Goal: Check status: Check status

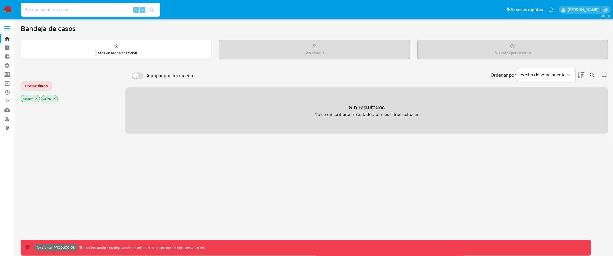
drag, startPoint x: 99, startPoint y: 7, endPoint x: 100, endPoint y: 3, distance: 3.5
click at [99, 7] on input at bounding box center [90, 10] width 139 height 8
paste input "48583462"
type input "48583462"
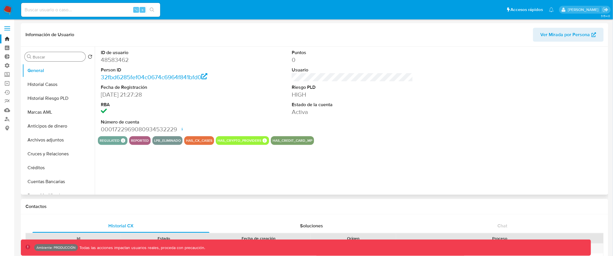
select select "10"
click at [67, 52] on div "Buscar" at bounding box center [55, 56] width 61 height 9
drag, startPoint x: 57, startPoint y: 57, endPoint x: 56, endPoint y: 52, distance: 5.7
click at [57, 57] on input "Buscar" at bounding box center [58, 56] width 50 height 5
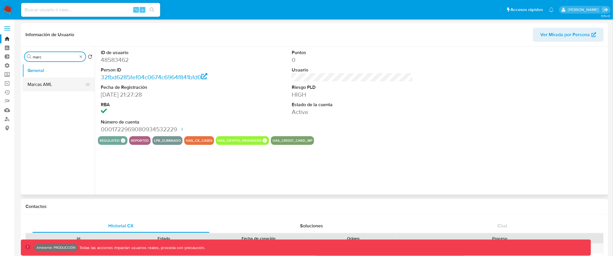
type input "marc"
click at [57, 79] on button "Marcas AML" at bounding box center [56, 85] width 68 height 14
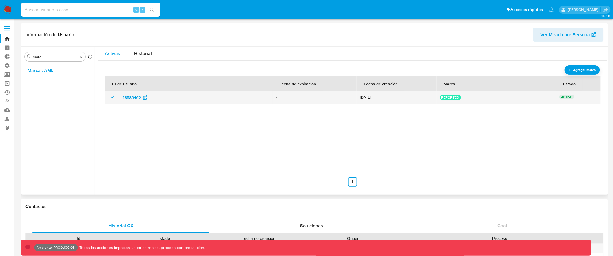
click at [112, 97] on icon "show_hidden_detail_by_id_48583462" at bounding box center [111, 97] width 7 height 7
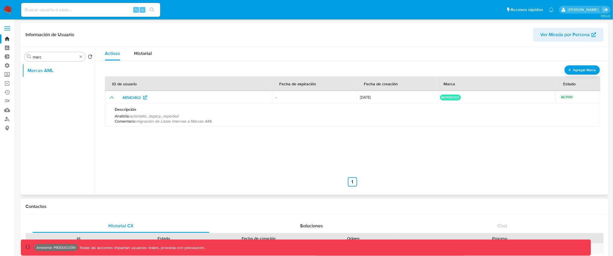
drag, startPoint x: 138, startPoint y: 123, endPoint x: 232, endPoint y: 123, distance: 93.9
click at [232, 123] on p "Comentario : migración de Listas Internas a Marcas AML" at bounding box center [353, 121] width 476 height 5
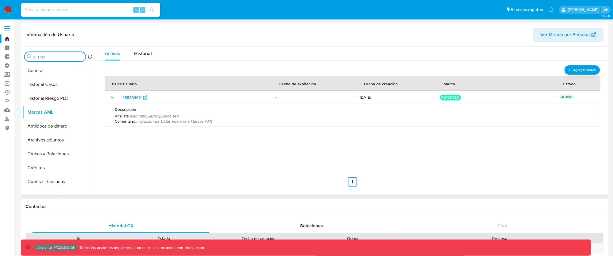
click at [58, 58] on input "Buscar" at bounding box center [58, 56] width 50 height 5
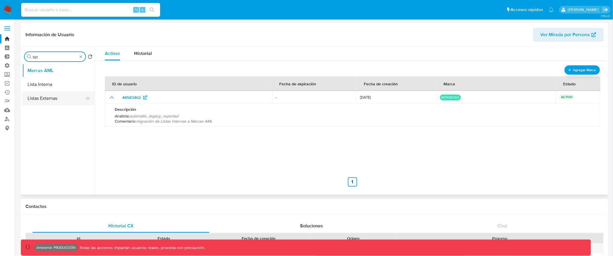
type input "list"
click at [52, 80] on button "Lista Interna" at bounding box center [58, 85] width 72 height 14
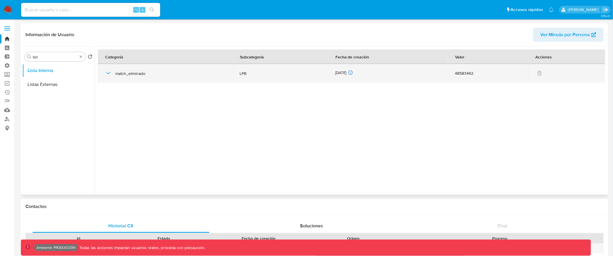
click at [108, 74] on icon "button" at bounding box center [108, 73] width 4 height 2
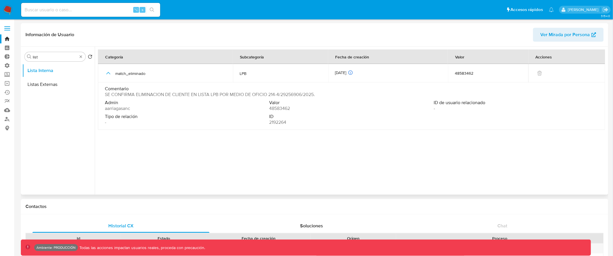
drag, startPoint x: 112, startPoint y: 94, endPoint x: 303, endPoint y: 94, distance: 191.0
click at [302, 94] on span "SE CONFIRMA ELIMINACION DE CLIENTE EN LISTA LPB POR MEDIO DE OFICIO 214-4/29256…" at bounding box center [210, 95] width 210 height 6
